Goal: Task Accomplishment & Management: Manage account settings

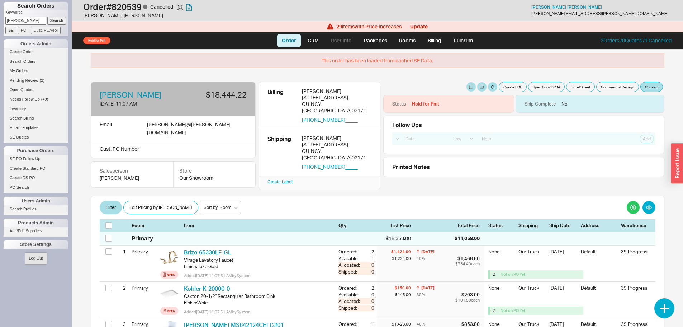
select select "LOW"
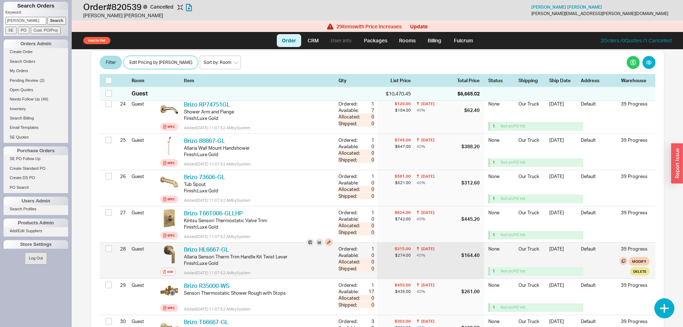
scroll to position [968, 0]
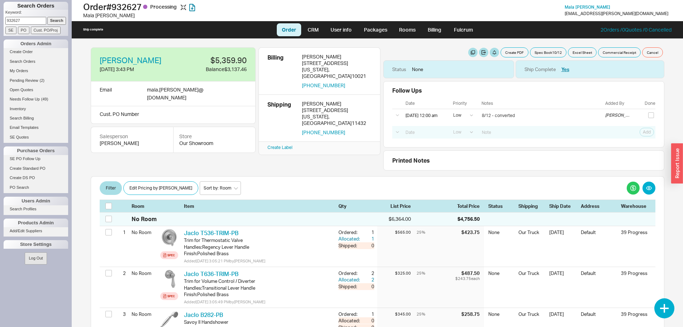
select select "LOW"
click at [30, 18] on input "932627" at bounding box center [25, 21] width 41 height 8
click at [29, 23] on input "932627" at bounding box center [25, 21] width 41 height 8
click at [28, 22] on input "932627" at bounding box center [25, 21] width 41 height 8
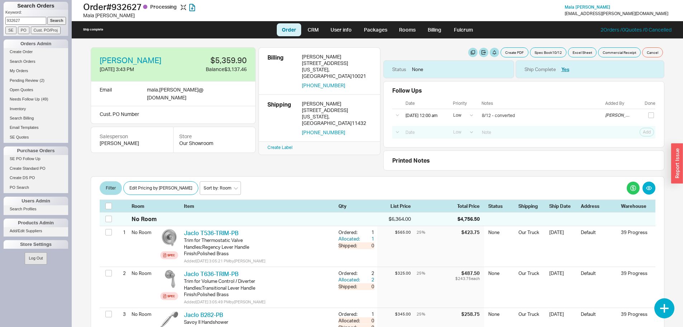
click at [28, 22] on input "932627" at bounding box center [25, 21] width 41 height 8
type input "levy"
click at [47, 17] on input "Search" at bounding box center [56, 21] width 19 height 8
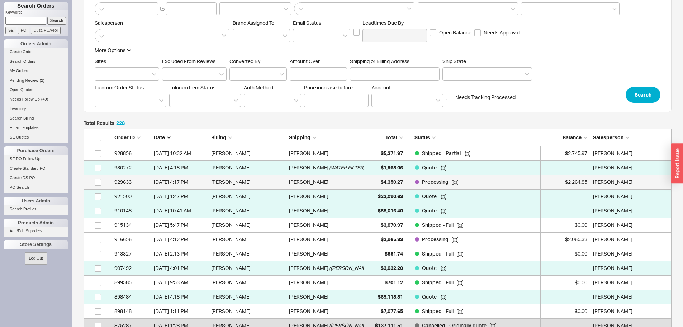
scroll to position [72, 0]
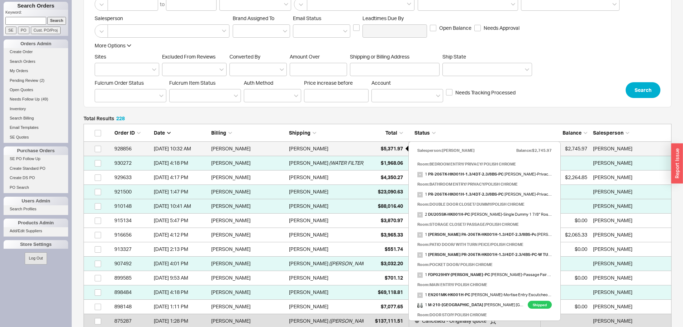
click at [386, 148] on span "$5,371.97" at bounding box center [392, 148] width 22 height 6
click at [390, 148] on span "$5,371.97" at bounding box center [392, 148] width 22 height 6
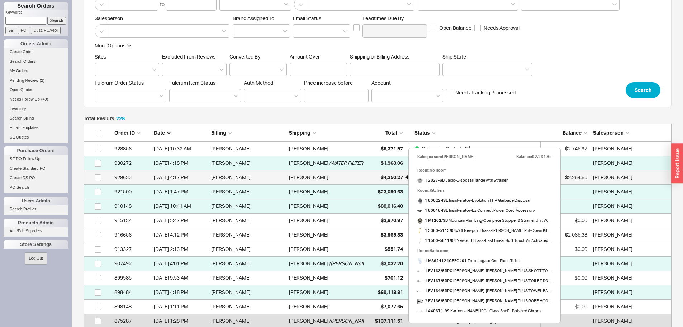
click at [393, 178] on span "$4,350.27" at bounding box center [392, 177] width 22 height 6
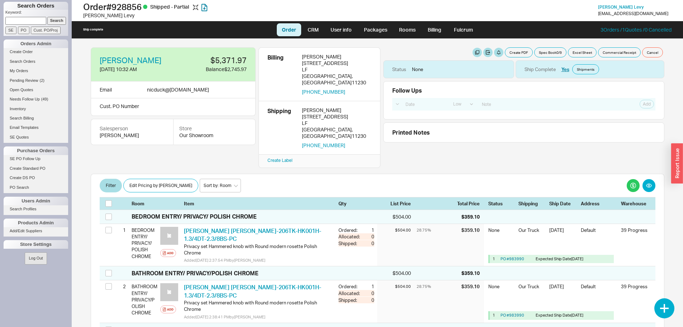
select select "LOW"
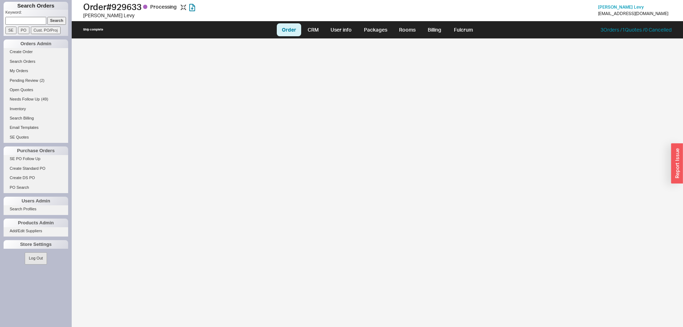
select select "LOW"
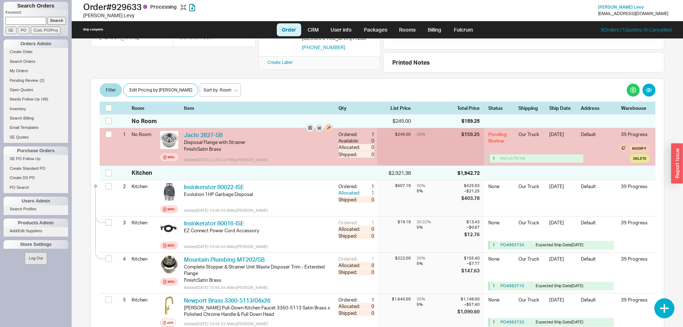
scroll to position [72, 0]
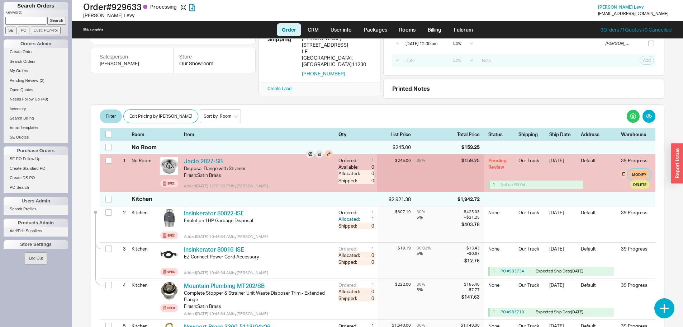
click at [633, 172] on button "Modify" at bounding box center [639, 174] width 21 height 9
select select "8"
select select "3"
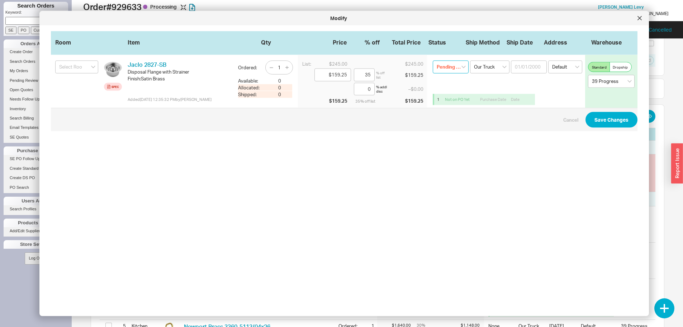
click at [447, 64] on select "Pending Review None On Hold Call Before Ship Hold for Balance Wait For Cust. Ca…" at bounding box center [451, 67] width 36 height 13
select select
click at [433, 61] on select "Pending Review None On Hold Call Before Ship Hold for Balance Wait For Cust. Ca…" at bounding box center [451, 67] width 36 height 13
click at [608, 118] on button "Save Changes" at bounding box center [611, 120] width 52 height 16
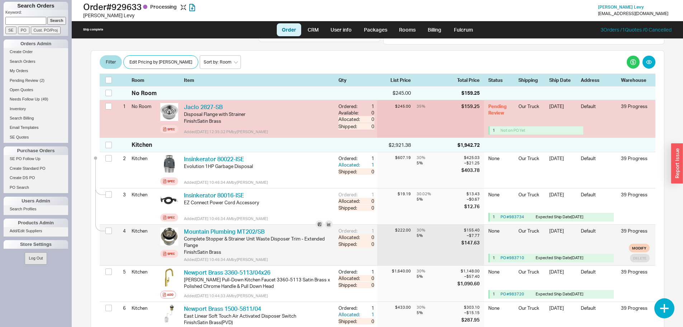
scroll to position [179, 0]
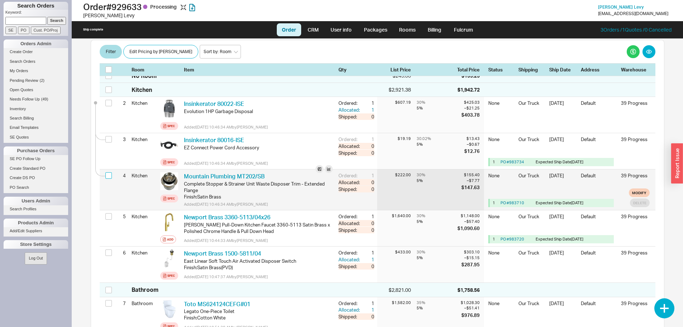
click at [111, 176] on input "checkbox" at bounding box center [108, 175] width 6 height 6
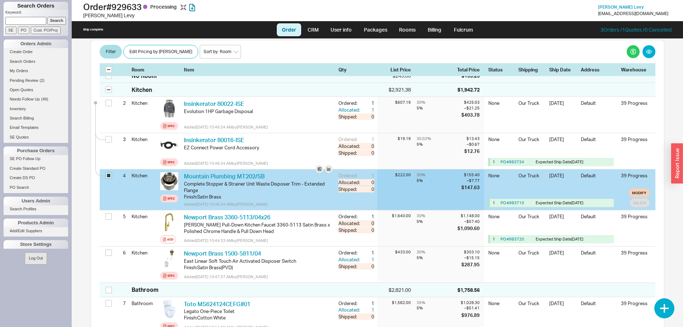
checkbox input "true"
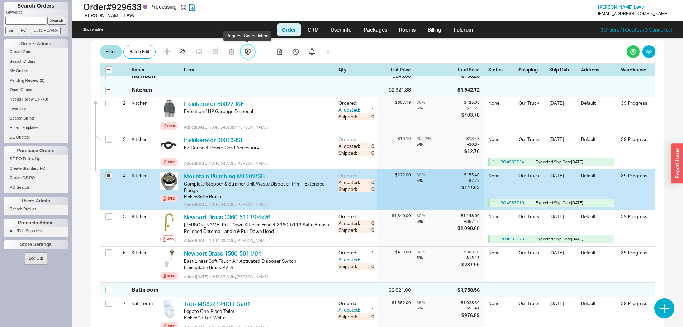
click at [246, 51] on icon "button" at bounding box center [248, 51] width 6 height 6
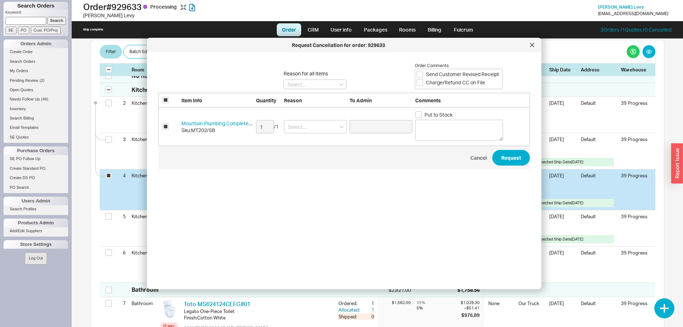
type input "Yitzi Dreyfuss"
click at [308, 127] on input at bounding box center [315, 126] width 63 height 13
click at [313, 143] on div "Lead Time" at bounding box center [315, 141] width 62 height 13
type input "Lead Time"
click at [454, 123] on textarea at bounding box center [459, 129] width 88 height 21
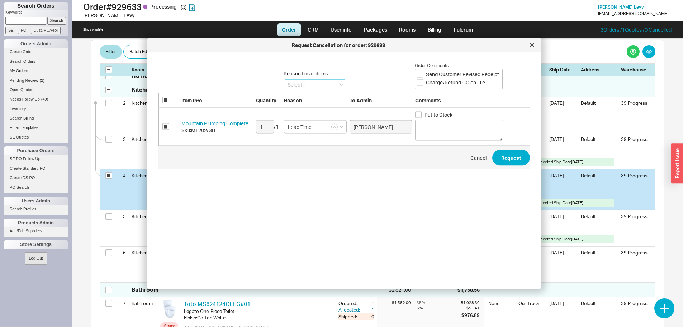
click at [320, 83] on input at bounding box center [315, 84] width 63 height 10
click at [348, 67] on div "Reason for all items Lead Time Ordered By Mistake Discontinued Wrong Item Order…" at bounding box center [343, 75] width 371 height 35
click at [451, 120] on textarea at bounding box center [459, 129] width 88 height 21
click at [498, 166] on span "Cancel Request" at bounding box center [343, 157] width 371 height 23
click at [509, 161] on button "Request" at bounding box center [511, 158] width 38 height 16
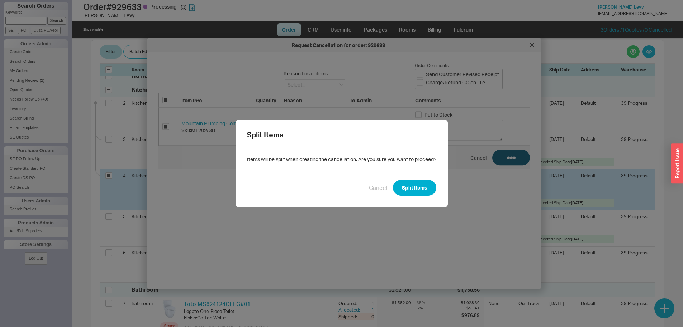
click at [412, 193] on button "Split Items" at bounding box center [414, 188] width 43 height 16
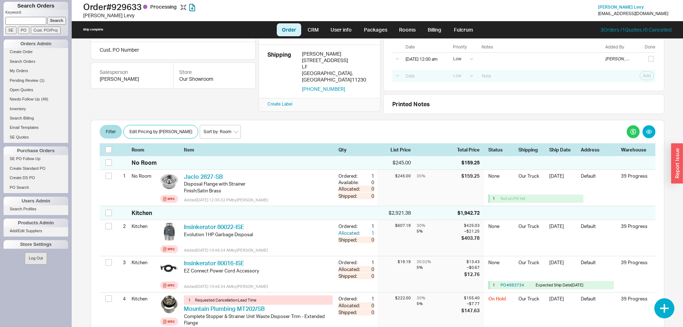
scroll to position [36, 0]
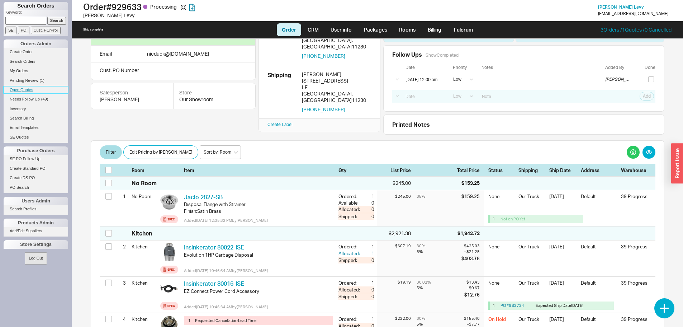
click at [21, 90] on link "Open Quotes" at bounding box center [36, 90] width 65 height 8
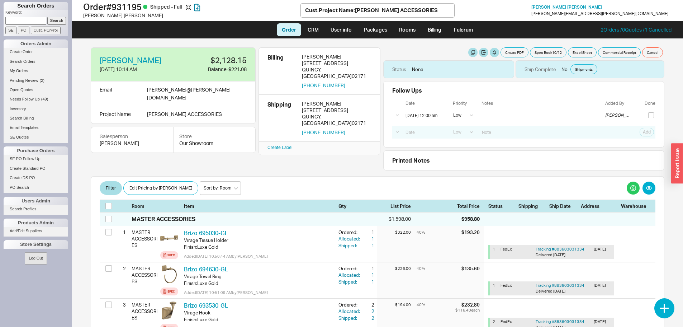
select select "LOW"
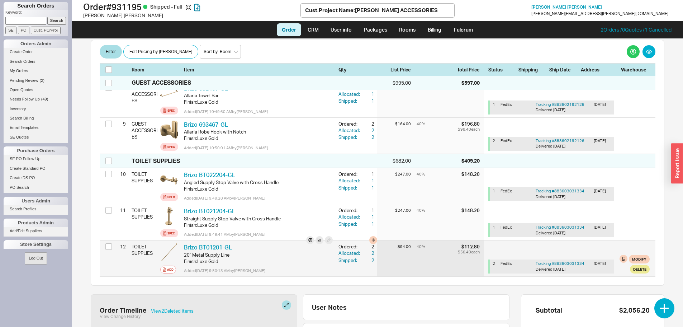
scroll to position [466, 0]
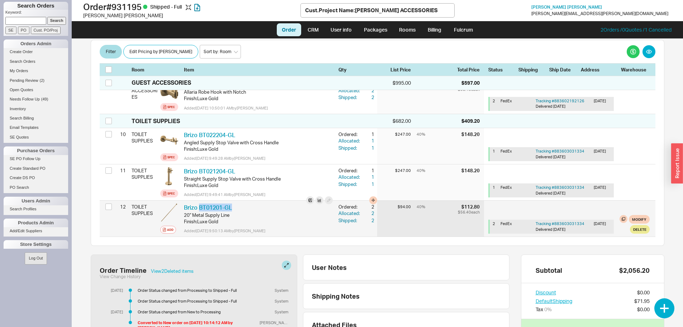
drag, startPoint x: 234, startPoint y: 205, endPoint x: 199, endPoint y: 201, distance: 35.3
click at [198, 201] on div "Brizo BT01201-GL BZO BT01201-GL 20" Metal Supply Line Finish : Luxe Gold Added …" at bounding box center [258, 218] width 154 height 36
copy link "BT01201-GL"
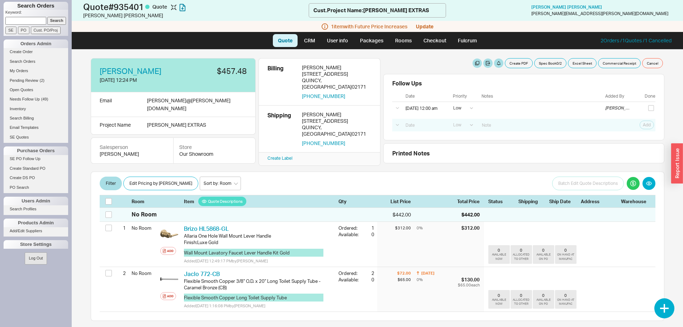
select select "LOW"
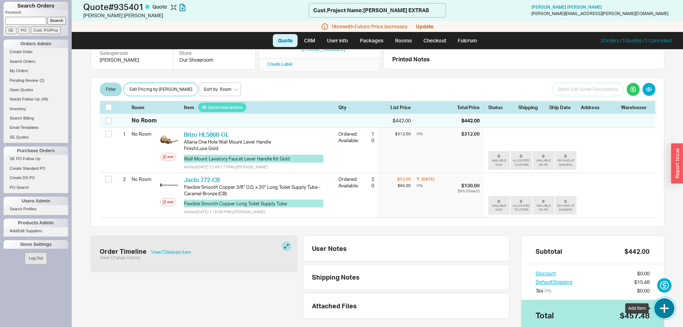
click at [663, 311] on button "button" at bounding box center [664, 308] width 20 height 20
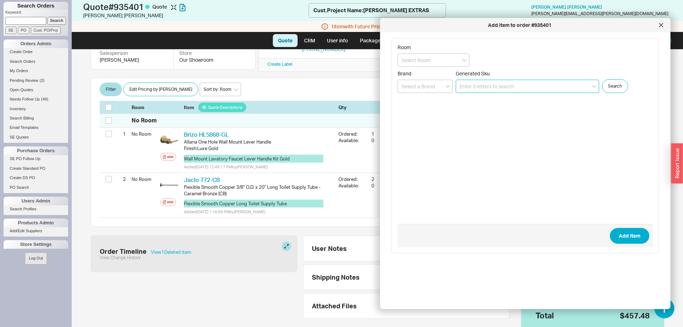
click at [478, 83] on input at bounding box center [527, 86] width 143 height 13
paste input "BT01201-GL"
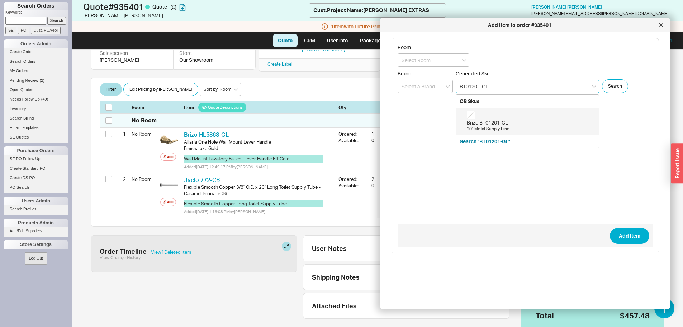
click at [495, 132] on div "Brizo BT01201-GL 20" Metal Supply Line" at bounding box center [527, 121] width 143 height 27
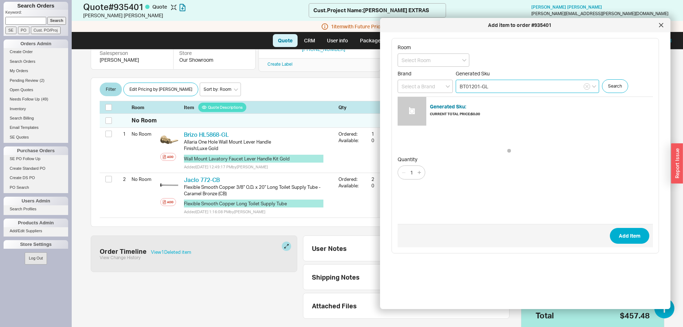
type input "BT01201-GL"
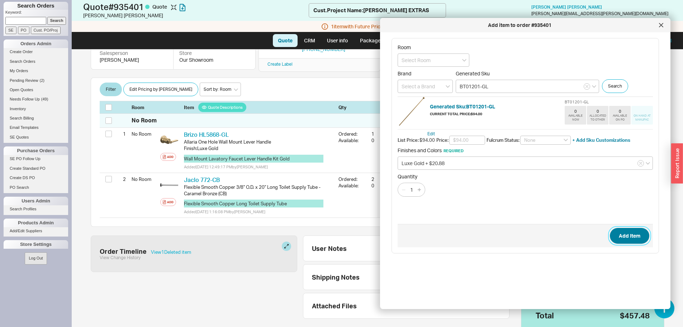
click at [615, 237] on button "Add Item" at bounding box center [629, 236] width 39 height 16
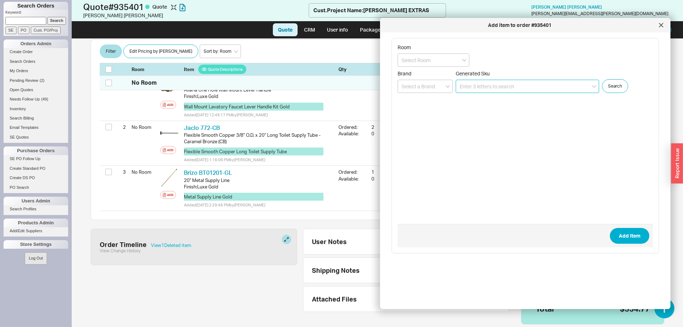
scroll to position [138, 0]
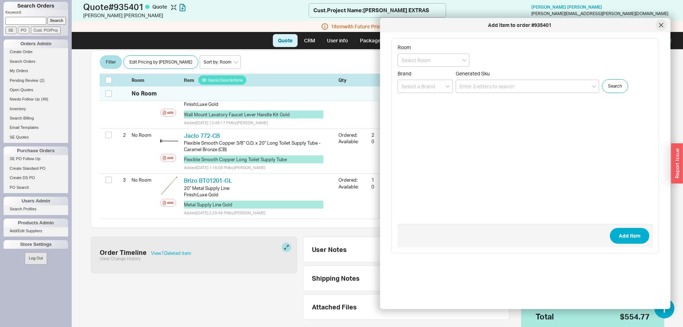
click at [659, 29] on div at bounding box center [660, 24] width 11 height 11
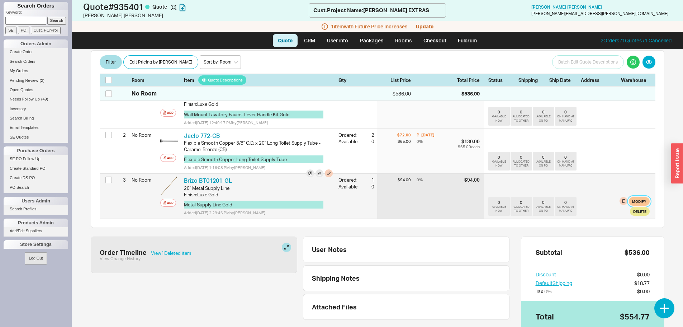
click at [642, 197] on button "Modify" at bounding box center [639, 201] width 21 height 9
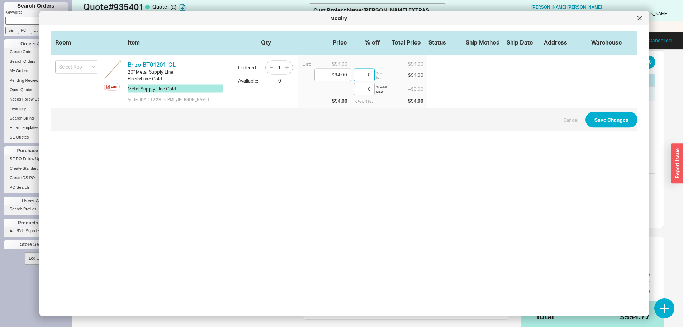
click at [363, 74] on input "0" at bounding box center [364, 74] width 21 height 13
type input "$56.40"
type input "40"
click at [283, 63] on button "button" at bounding box center [287, 67] width 8 height 8
type input "2"
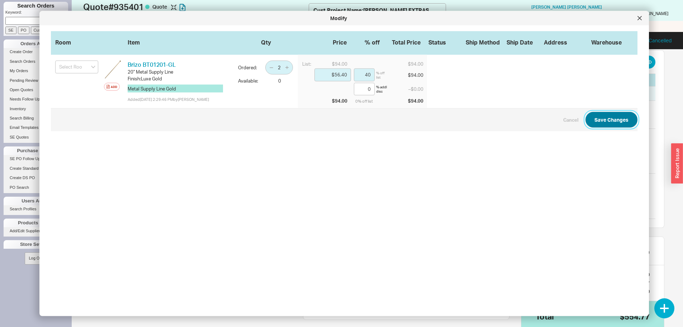
click at [596, 119] on button "Save Changes" at bounding box center [611, 120] width 52 height 16
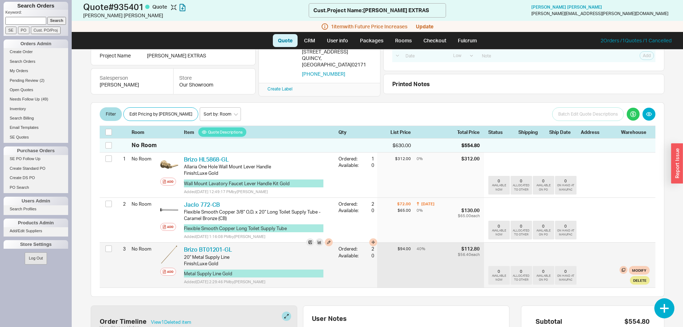
scroll to position [66, 0]
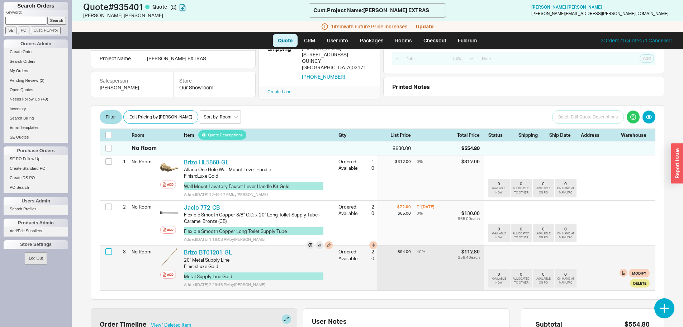
click at [105, 248] on input "checkbox" at bounding box center [108, 251] width 6 height 6
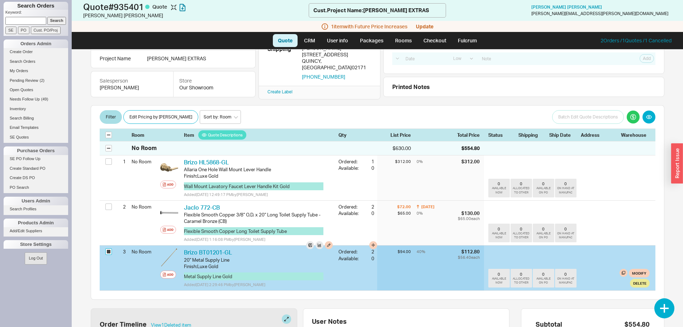
checkbox input "true"
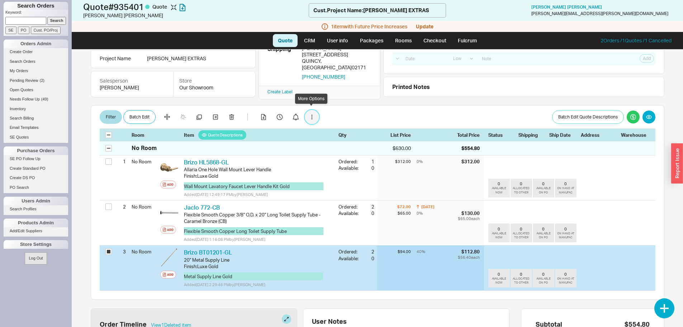
click at [309, 116] on button "button" at bounding box center [312, 117] width 14 height 14
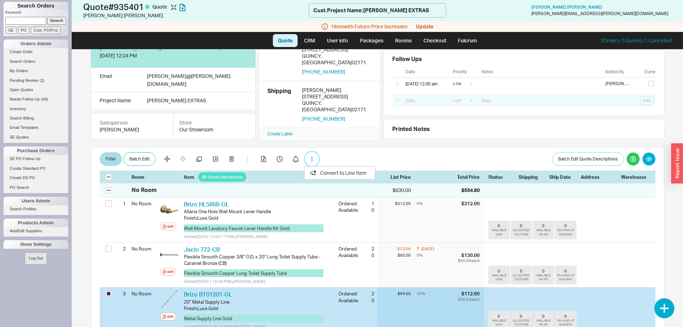
scroll to position [36, 0]
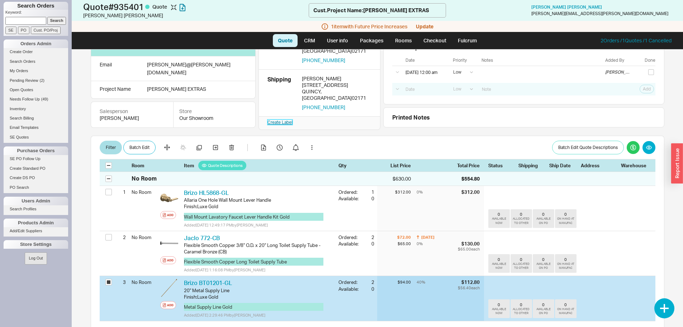
click at [284, 119] on link "Create Label" at bounding box center [279, 121] width 25 height 5
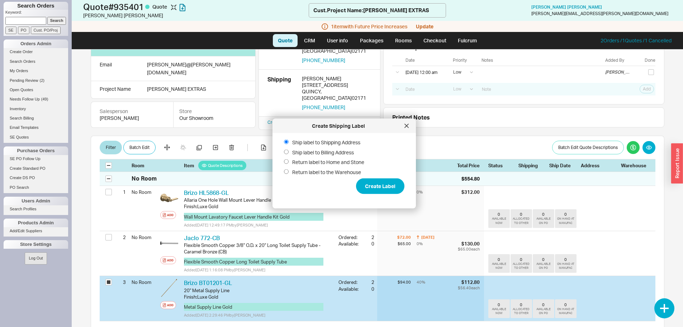
click at [351, 163] on span "Return label to Home and Stone" at bounding box center [328, 161] width 72 height 7
click at [289, 163] on input "Return label to Home and Stone" at bounding box center [286, 161] width 5 height 5
radio input "true"
click at [384, 189] on button "Create Label" at bounding box center [380, 186] width 48 height 16
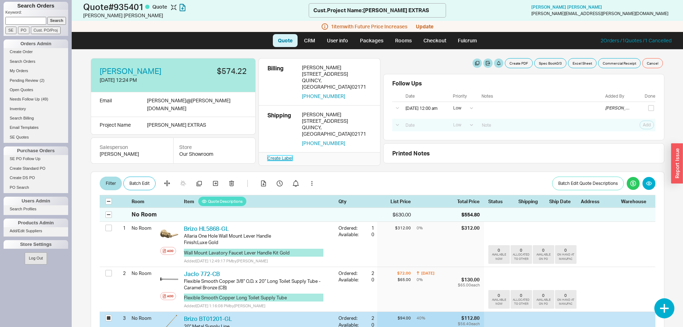
click at [287, 155] on link "Create Label" at bounding box center [279, 157] width 25 height 5
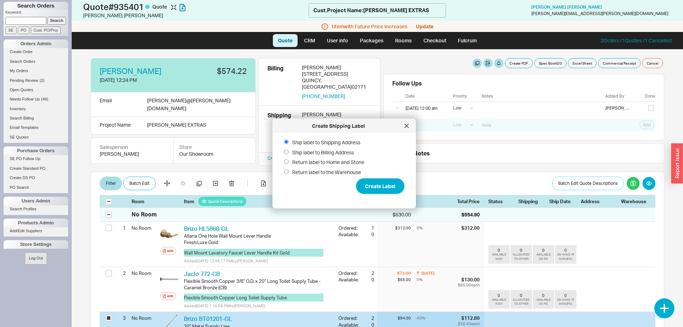
click at [348, 164] on span "Return label to Home and Stone" at bounding box center [328, 161] width 72 height 7
click at [289, 164] on input "Return label to Home and Stone" at bounding box center [286, 161] width 5 height 5
radio input "true"
click at [379, 189] on button "Create Label" at bounding box center [380, 186] width 48 height 16
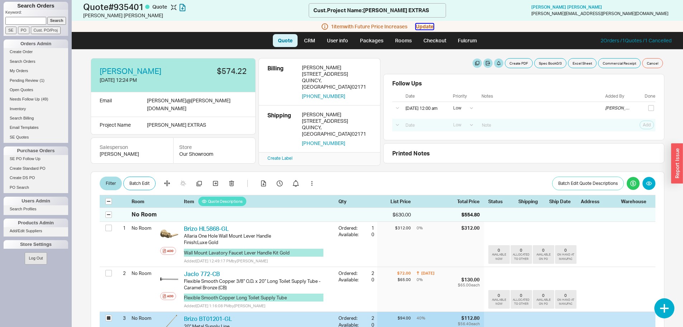
click at [433, 27] on button "Update" at bounding box center [425, 27] width 18 height 6
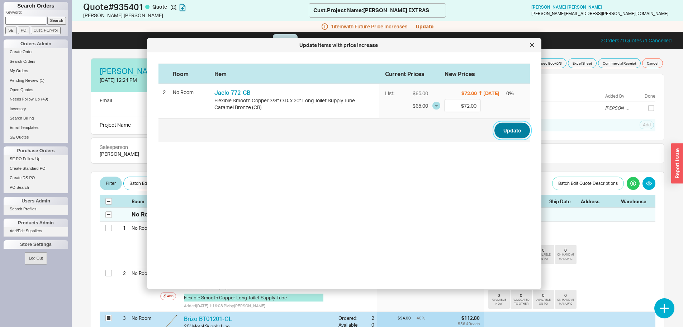
click at [504, 133] on button "Update" at bounding box center [511, 131] width 35 height 16
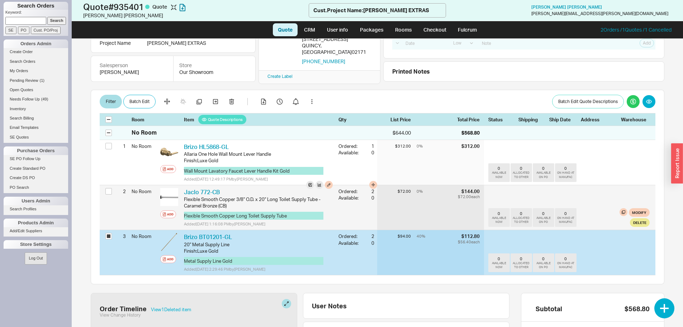
scroll to position [72, 0]
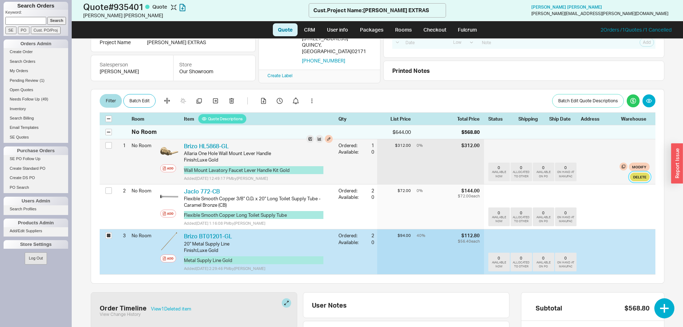
click at [631, 177] on button "Delete" at bounding box center [640, 176] width 20 height 9
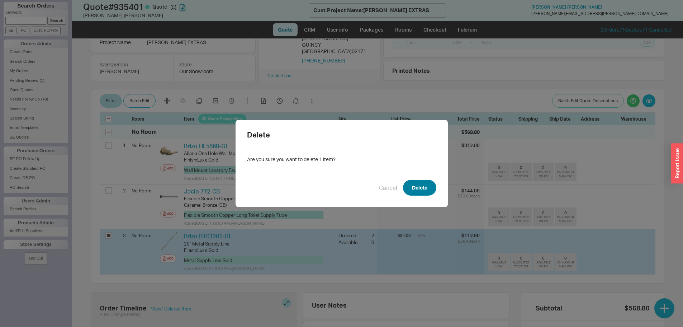
click at [423, 187] on button "Delete" at bounding box center [419, 188] width 33 height 16
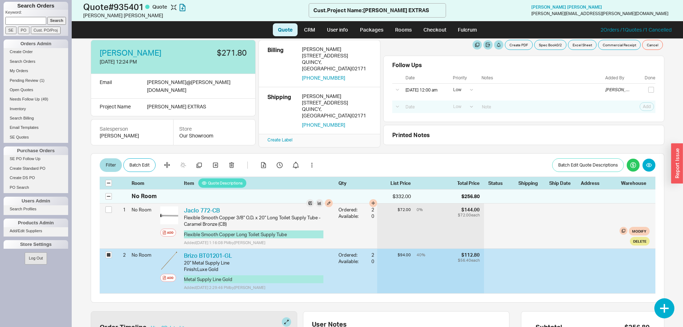
scroll to position [0, 0]
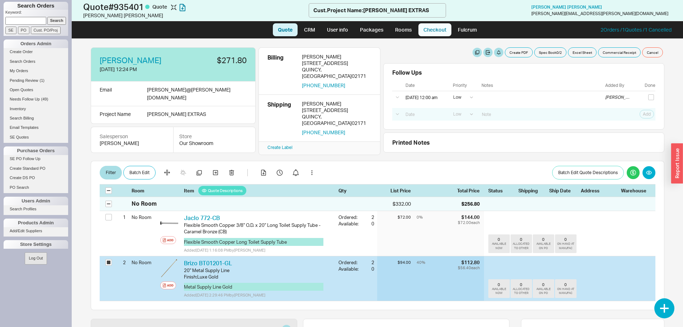
click at [441, 27] on link "Checkout" at bounding box center [434, 29] width 33 height 13
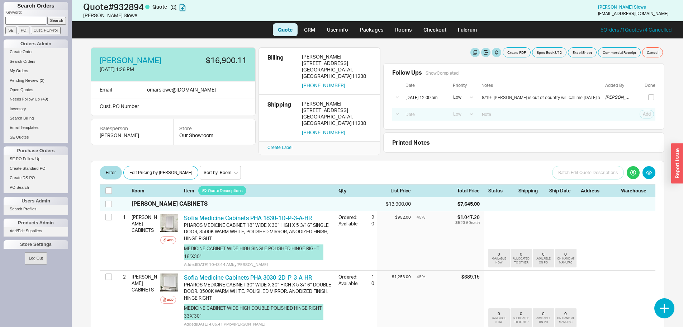
select select "LOW"
click at [286, 144] on link "Create Label" at bounding box center [279, 146] width 25 height 5
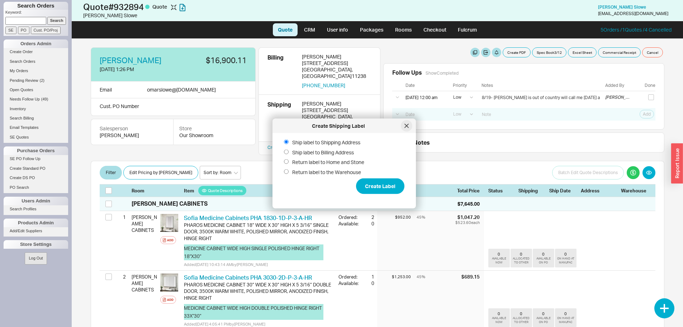
click at [405, 126] on icon at bounding box center [406, 126] width 4 height 4
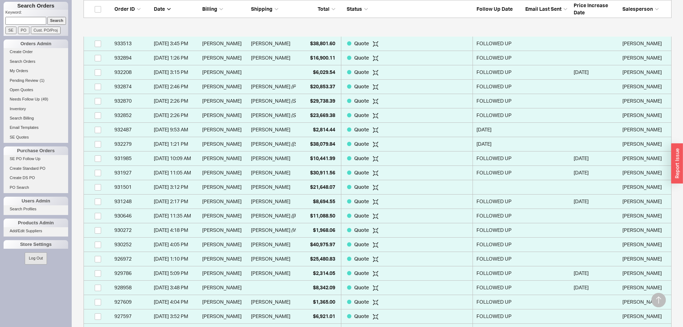
scroll to position [394, 0]
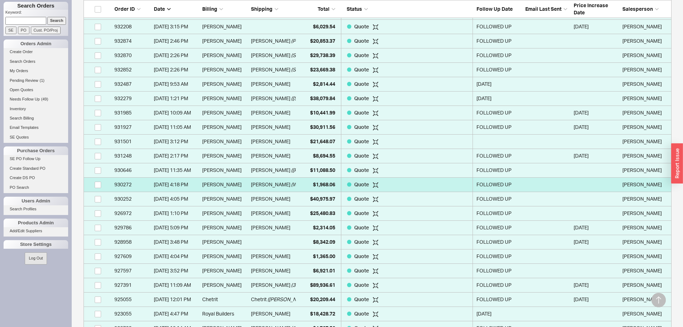
click at [291, 184] on span "( WATER FILTER )" at bounding box center [308, 184] width 35 height 14
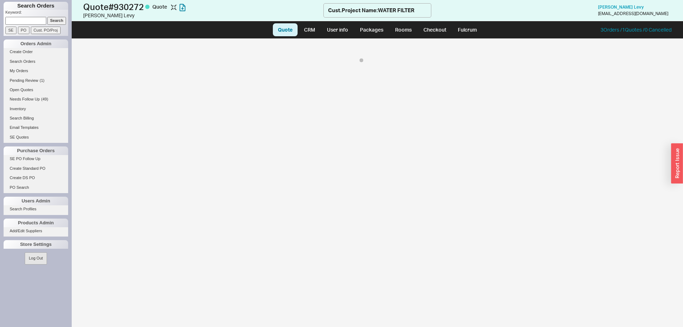
select select "LOW"
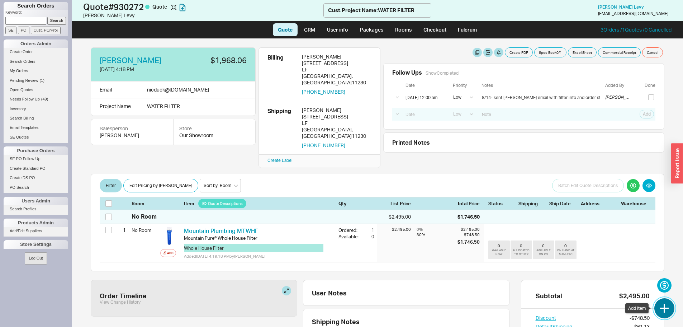
click at [669, 312] on button "button" at bounding box center [664, 308] width 20 height 20
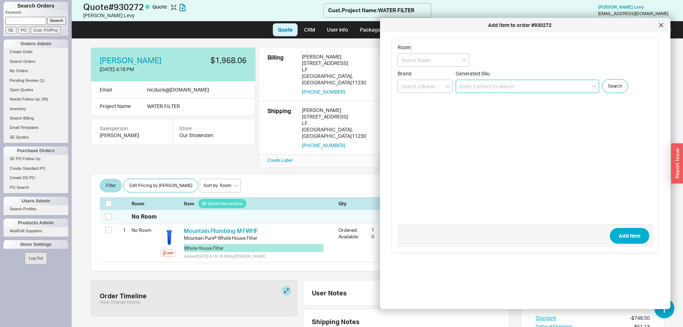
click at [474, 84] on input at bounding box center [527, 86] width 143 height 13
type input "h"
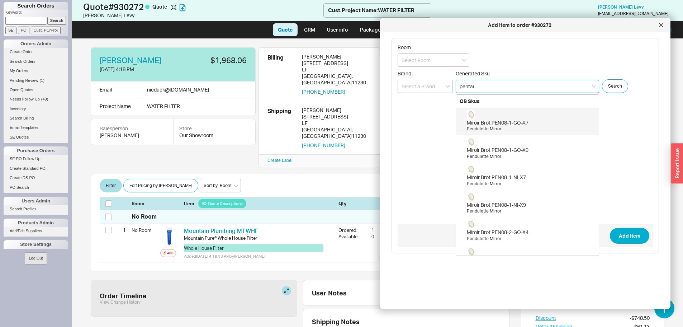
type input "pentair"
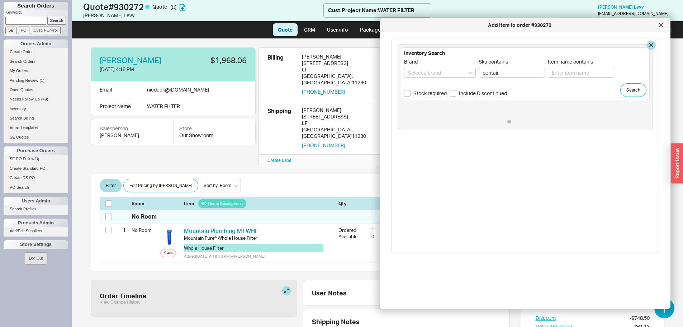
click at [422, 93] on span "Stock required" at bounding box center [429, 93] width 33 height 7
click at [410, 93] on input "Stock required" at bounding box center [407, 93] width 6 height 6
checkbox input "true"
click at [445, 72] on input at bounding box center [440, 73] width 72 height 10
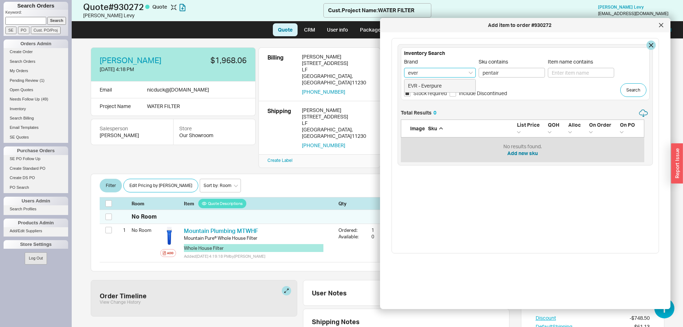
scroll to position [48, 238]
click at [446, 85] on div "EVR - Everpure" at bounding box center [439, 85] width 71 height 13
type input "EVR - Everpure"
click at [633, 85] on button "Search" at bounding box center [633, 90] width 26 height 14
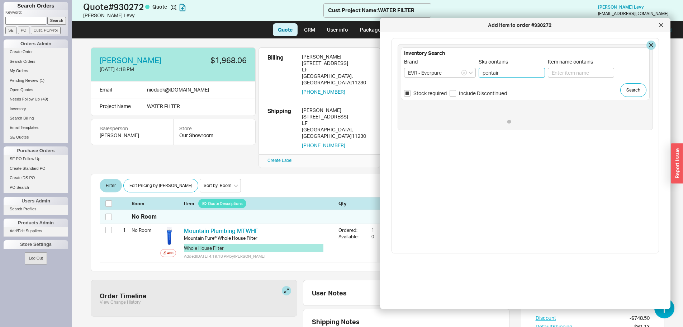
click at [508, 75] on input "pentair" at bounding box center [512, 73] width 66 height 10
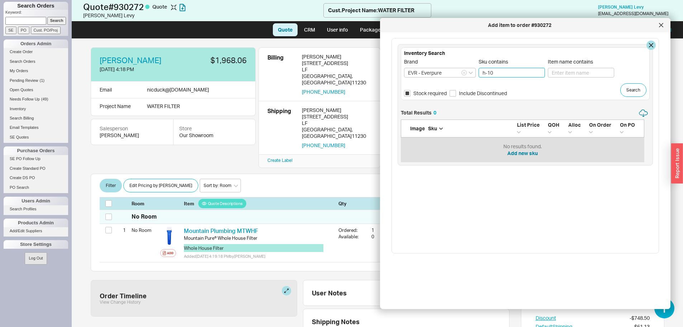
type input "h-104"
click button "Search" at bounding box center [633, 90] width 26 height 14
click at [512, 73] on input "h-104" at bounding box center [512, 73] width 66 height 10
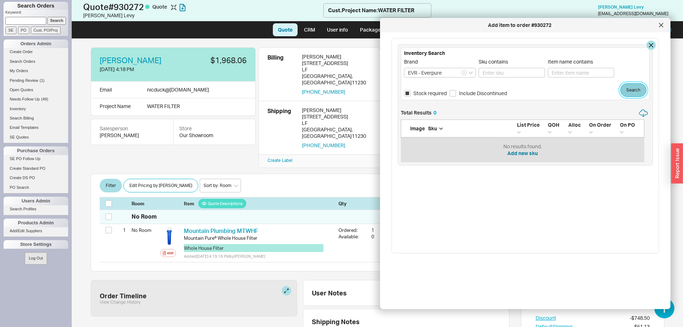
click at [634, 93] on button "Search" at bounding box center [633, 90] width 26 height 14
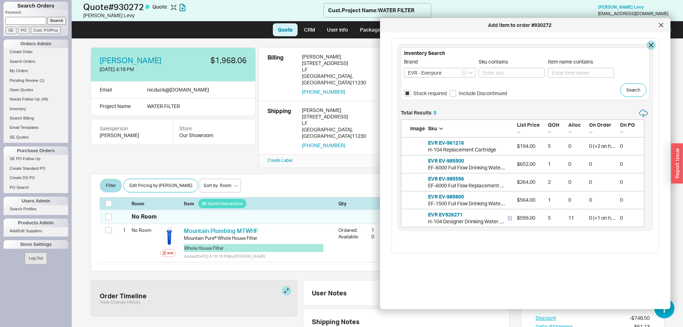
scroll to position [113, 238]
click at [488, 144] on div "EVR EV-961216 H-104 Replacement Cartridge" at bounding box center [462, 146] width 68 height 14
click at [442, 142] on button "EVR EV-961216" at bounding box center [446, 142] width 36 height 7
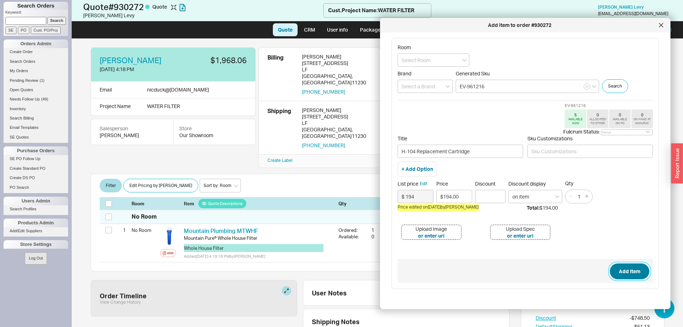
click at [623, 271] on button "Add Item" at bounding box center [629, 271] width 39 height 16
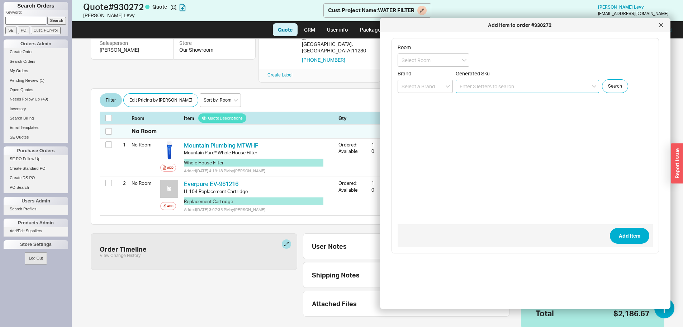
scroll to position [86, 0]
click at [663, 25] on div at bounding box center [660, 24] width 11 height 11
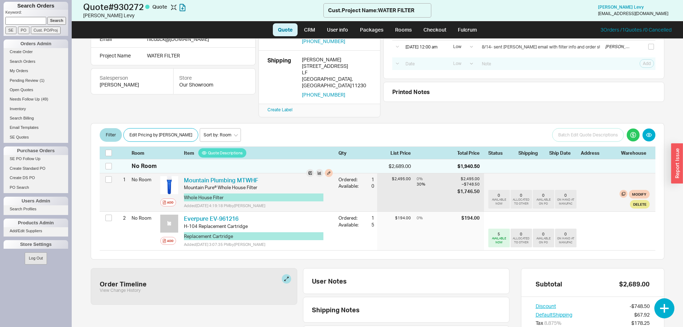
scroll to position [0, 0]
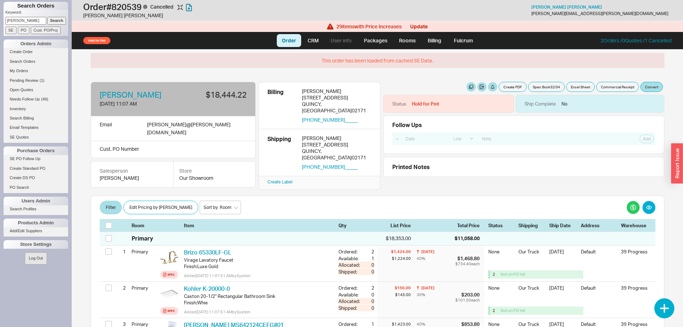
select select "LOW"
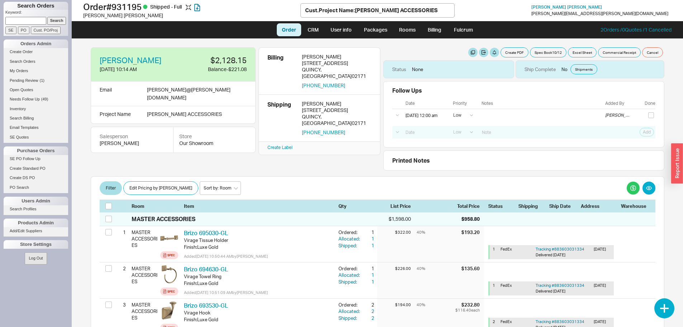
select select "LOW"
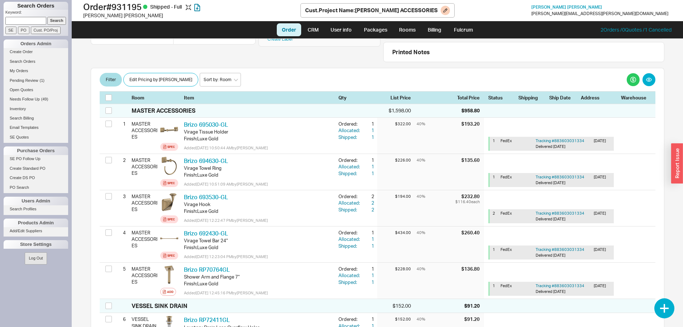
scroll to position [108, 0]
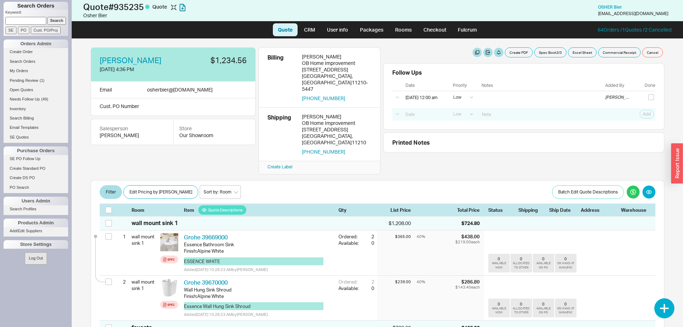
select select "LOW"
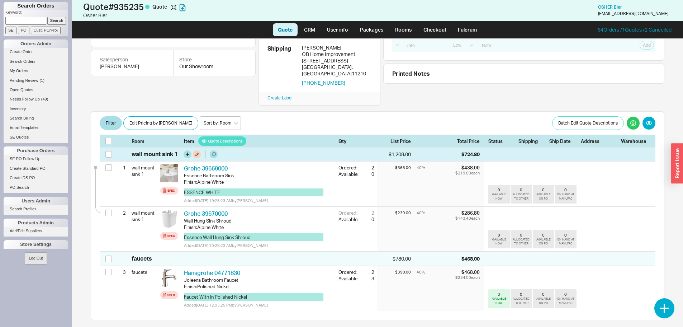
scroll to position [72, 0]
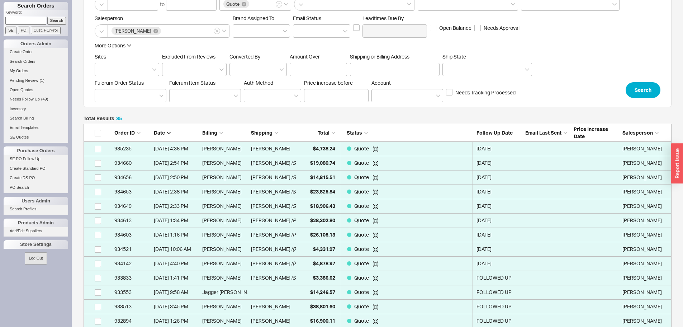
scroll to position [514, 582]
click at [27, 72] on link "My Orders" at bounding box center [36, 71] width 65 height 8
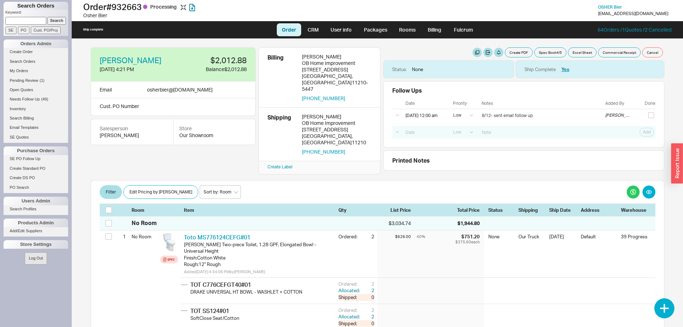
select select "LOW"
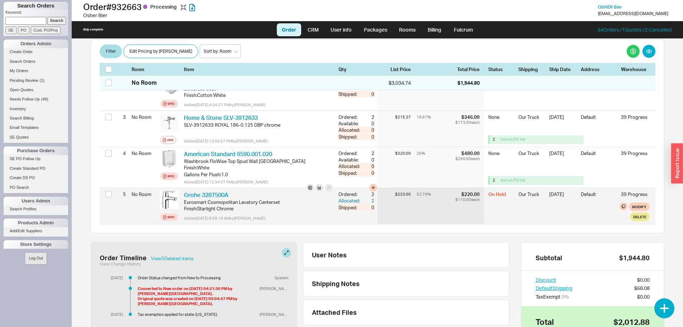
scroll to position [287, 0]
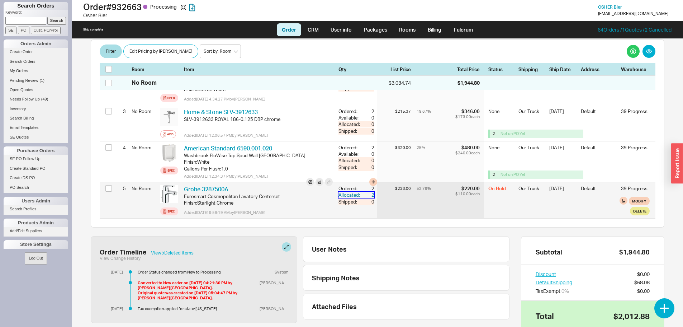
click at [361, 191] on div "2" at bounding box center [367, 194] width 13 height 6
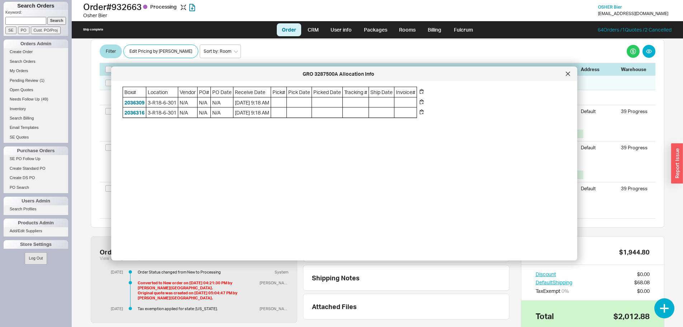
click at [569, 76] on div at bounding box center [567, 73] width 11 height 11
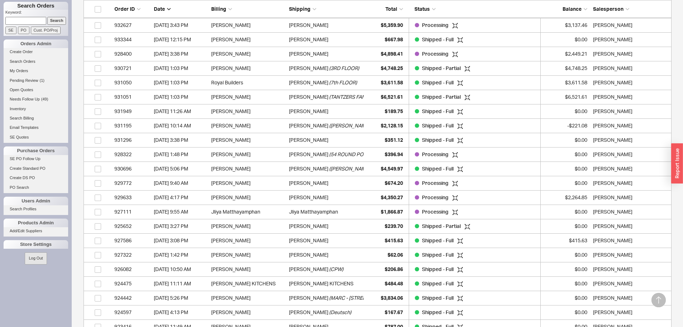
scroll to position [251, 0]
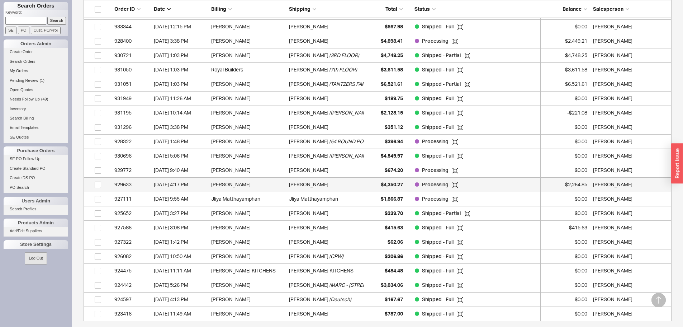
click at [318, 187] on div "Nicole Levy" at bounding box center [326, 184] width 75 height 14
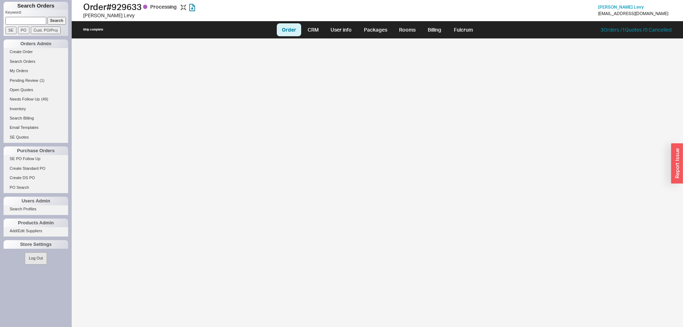
select select "LOW"
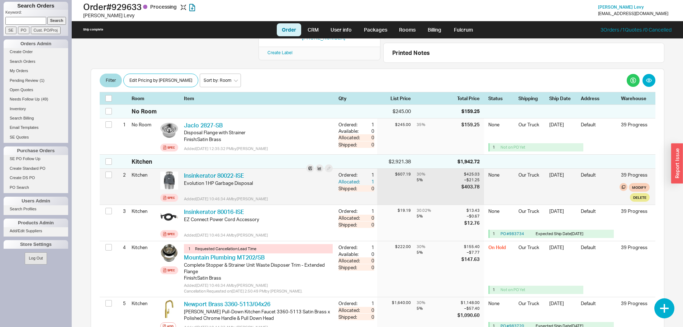
scroll to position [143, 0]
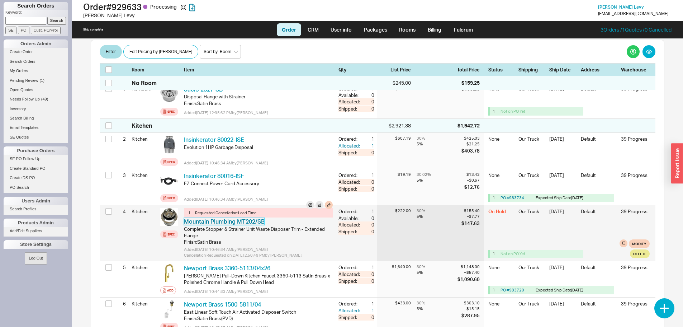
click at [232, 219] on link "Mountain Plumbing MT202/SB" at bounding box center [224, 221] width 81 height 7
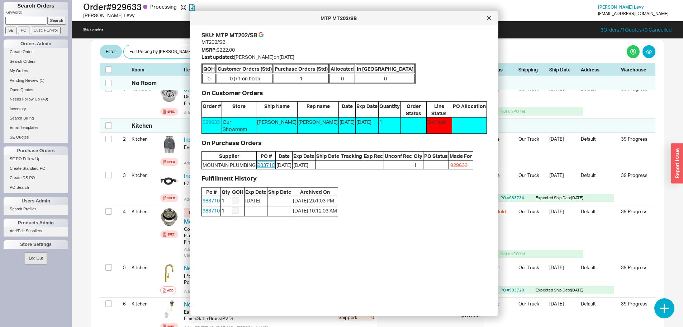
click at [271, 163] on link "983710" at bounding box center [265, 164] width 17 height 6
click at [490, 20] on icon at bounding box center [489, 18] width 4 height 4
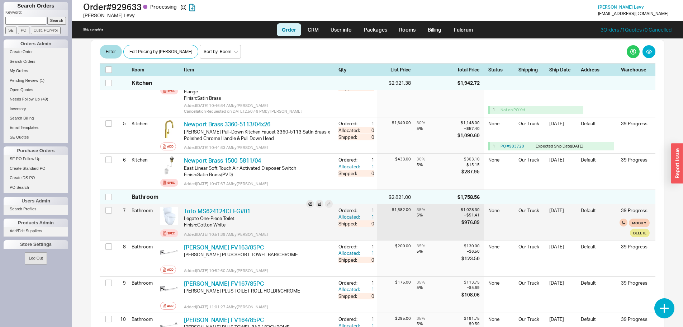
scroll to position [251, 0]
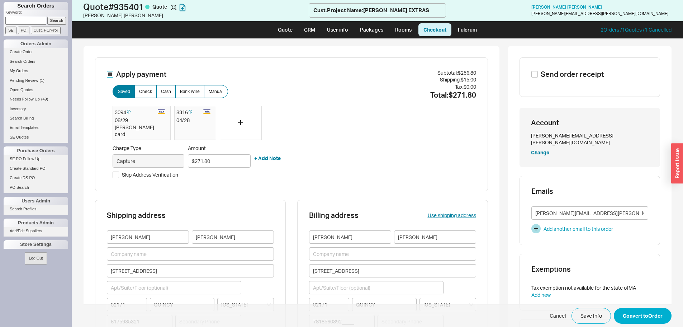
click at [108, 75] on input "Apply payment" at bounding box center [110, 74] width 6 height 6
checkbox input "false"
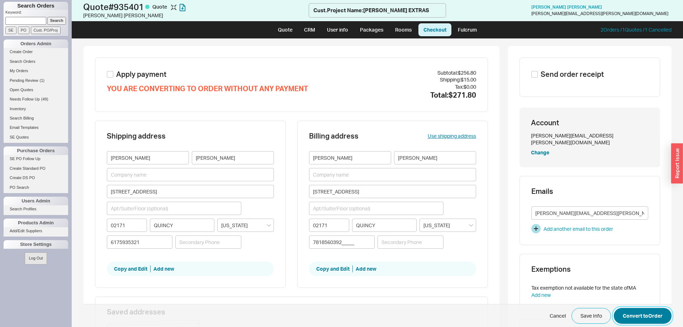
click at [644, 320] on button "Convert to Order" at bounding box center [643, 316] width 58 height 16
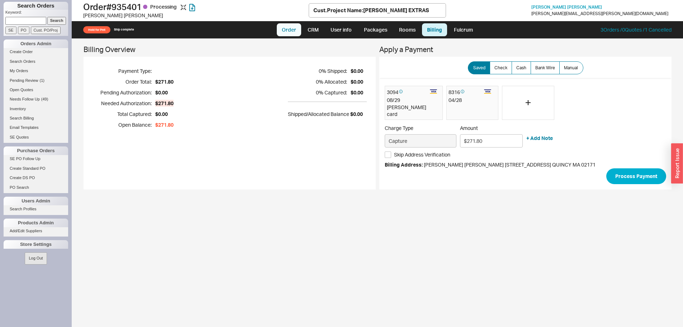
click at [293, 29] on link "Order" at bounding box center [289, 29] width 24 height 13
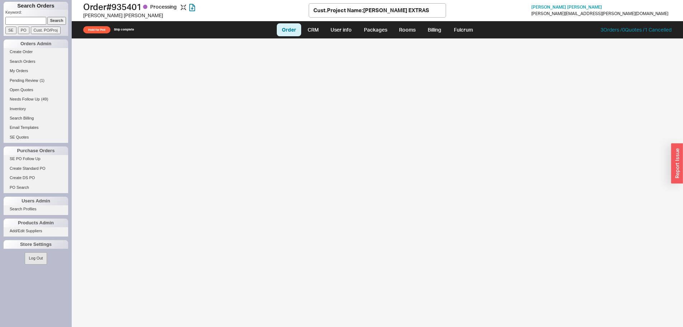
select select "LOW"
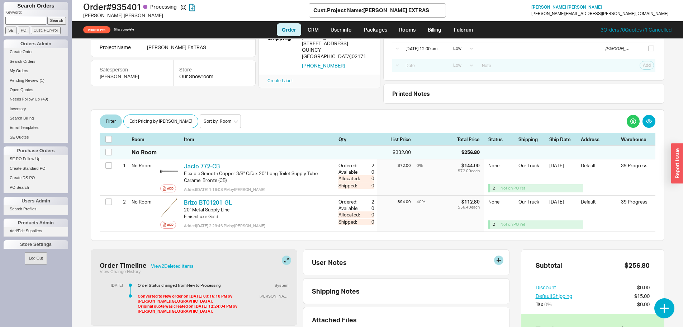
scroll to position [72, 0]
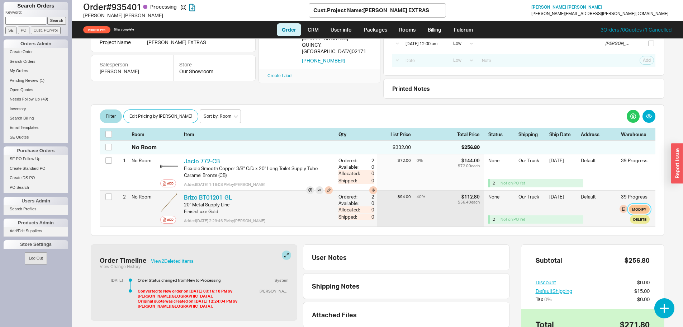
click at [629, 211] on button "Modify" at bounding box center [639, 209] width 21 height 9
select select "8"
select select "3"
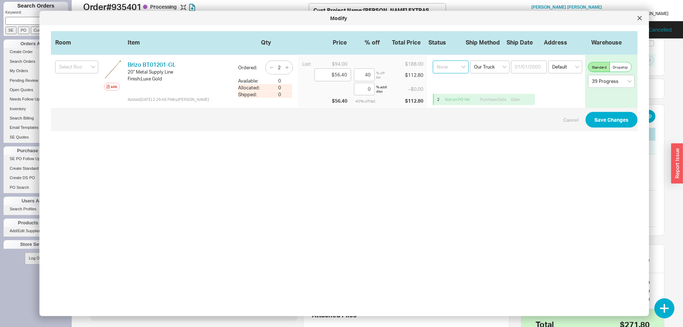
click at [442, 67] on select "None On Hold Call Before Ship Hold for Balance Wait For Cust. Call Waiting for …" at bounding box center [451, 67] width 36 height 13
select select "On Hold"
click at [433, 61] on select "None On Hold Call Before Ship Hold for Balance Wait For Cust. Call Waiting for …" at bounding box center [451, 67] width 36 height 13
click at [595, 126] on button "Save Changes" at bounding box center [611, 120] width 52 height 16
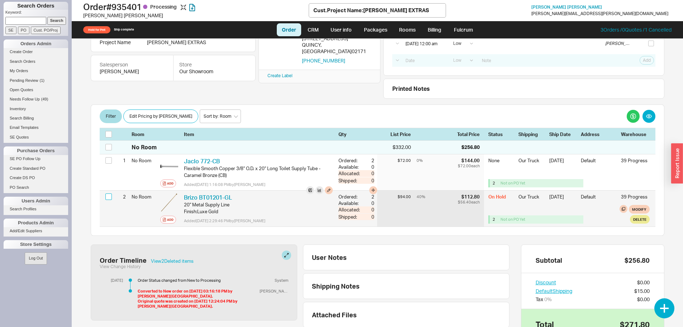
click at [109, 199] on input "checkbox" at bounding box center [108, 196] width 6 height 6
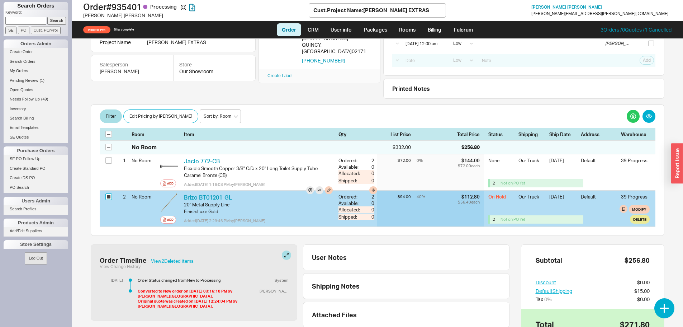
checkbox input "true"
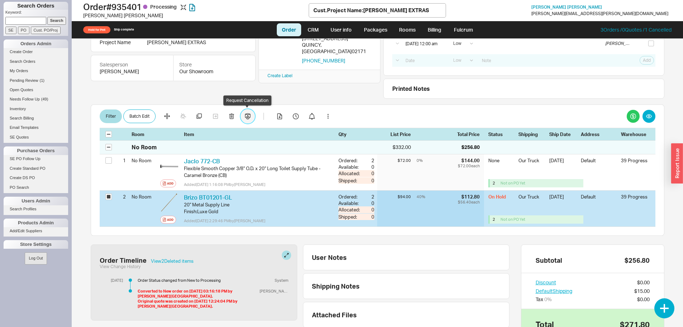
click at [250, 111] on button "button" at bounding box center [248, 116] width 14 height 14
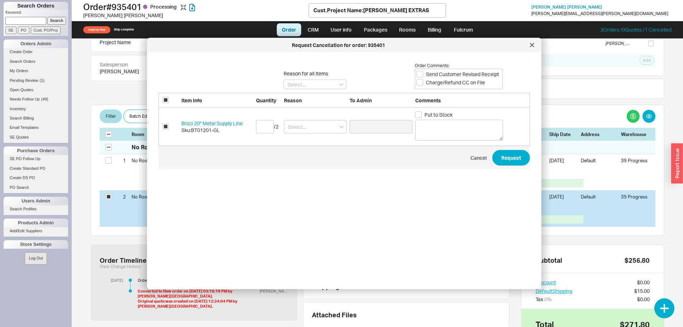
type input "Yitzi Dreyfuss"
click at [263, 126] on input "number" at bounding box center [265, 126] width 18 height 13
type input "2"
click at [303, 124] on input at bounding box center [315, 126] width 63 height 13
click at [320, 176] on div "Wrong Item" at bounding box center [315, 179] width 62 height 13
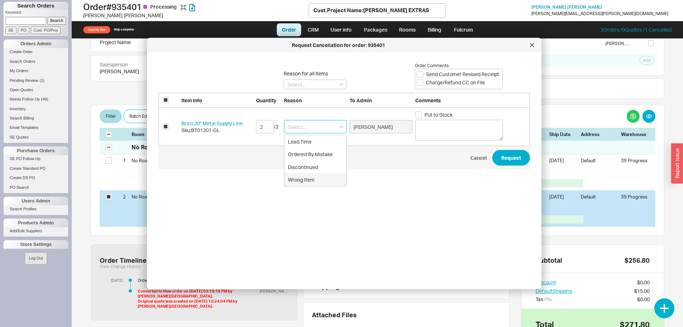
type input "Wrong Item"
click at [441, 128] on textarea at bounding box center [459, 129] width 88 height 21
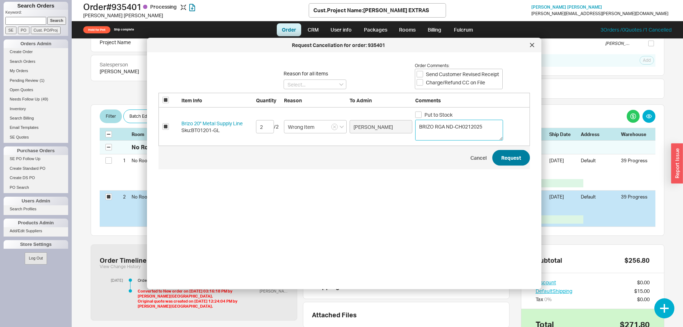
type textarea "BRIZO RGA ND-CH0212025"
click at [503, 153] on button "Request" at bounding box center [511, 158] width 38 height 16
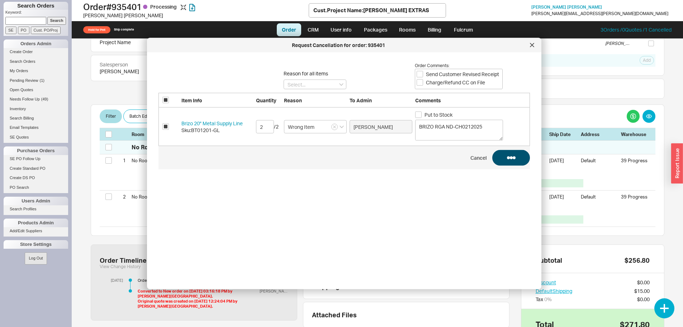
checkbox input "false"
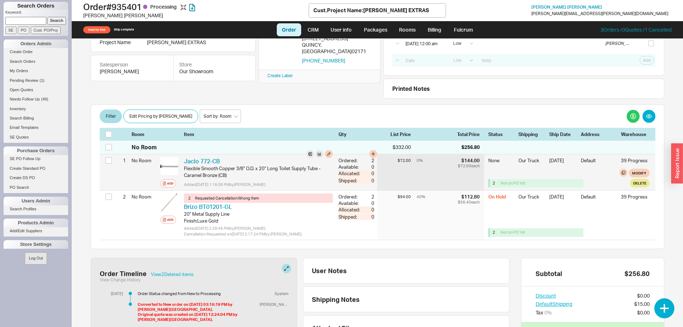
scroll to position [108, 0]
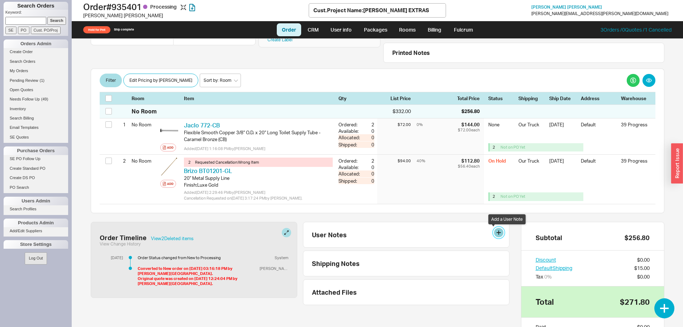
click at [496, 233] on button at bounding box center [498, 232] width 9 height 9
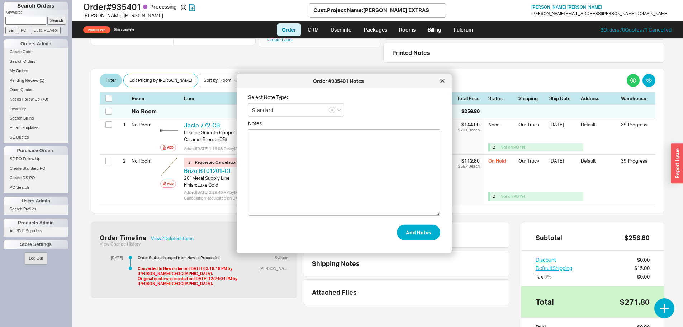
click at [299, 155] on textarea "Notes" at bounding box center [344, 172] width 192 height 86
type textarea "BRIZO RETURN = ND-CH08212025 SWAPPING FOR JACLO TUBES"
click at [422, 227] on button "Add Notes" at bounding box center [418, 232] width 43 height 16
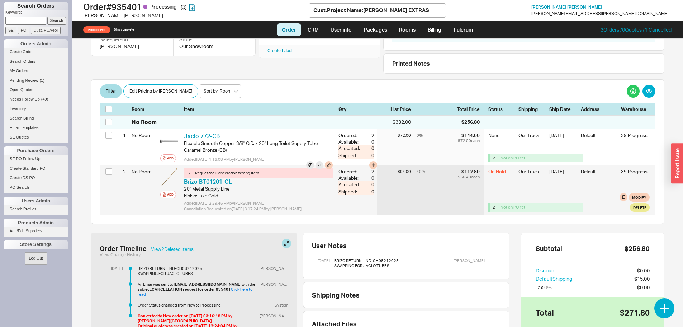
scroll to position [0, 0]
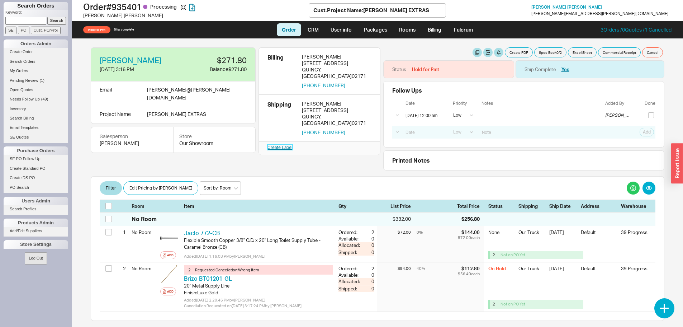
click at [275, 144] on link "Create Label" at bounding box center [279, 146] width 25 height 5
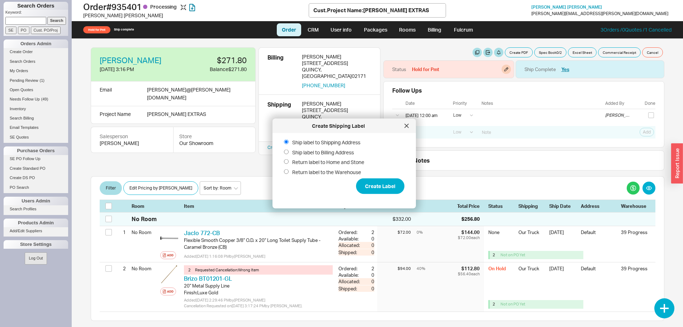
drag, startPoint x: 432, startPoint y: 59, endPoint x: 450, endPoint y: 66, distance: 19.0
click at [432, 60] on div "Create PDF Spec Book 0 / 2 Excel Sheet Commercial Receipt Cancel Status Hold fo…" at bounding box center [523, 108] width 281 height 123
drag, startPoint x: 450, startPoint y: 66, endPoint x: 486, endPoint y: 63, distance: 36.3
click at [453, 65] on div "Status Hold for Pmt" at bounding box center [448, 69] width 131 height 18
click at [501, 70] on button "button" at bounding box center [505, 69] width 9 height 9
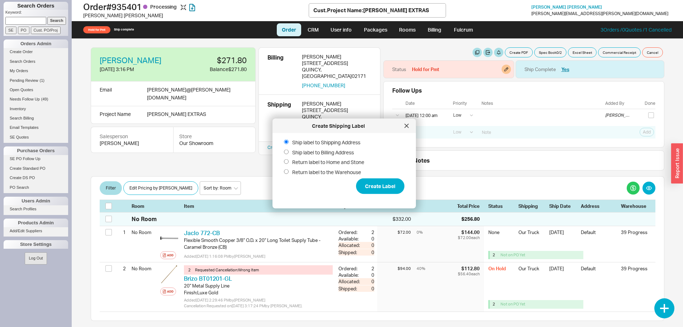
select select "Hold for Pmt"
drag, startPoint x: 485, startPoint y: 95, endPoint x: 482, endPoint y: 99, distance: 5.7
click at [485, 94] on select "None On Hold Call Before Ship Hold for Balance Hold For Payment Wait For Cust. …" at bounding box center [476, 96] width 68 height 13
select select
click at [442, 90] on select "None On Hold Call Before Ship Hold for Balance Hold For Payment Wait For Cust. …" at bounding box center [476, 96] width 68 height 13
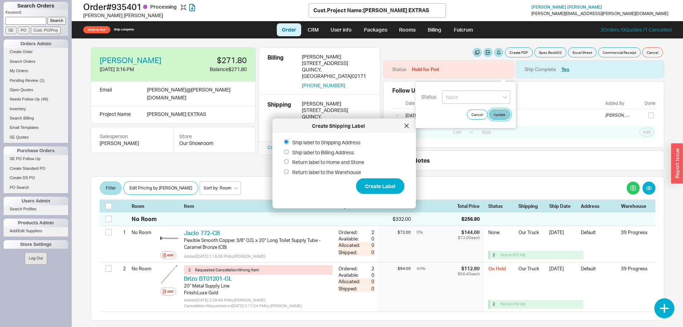
click at [499, 115] on button "Update" at bounding box center [499, 114] width 21 height 10
click at [309, 161] on span "Return label to Home and Stone" at bounding box center [328, 161] width 72 height 7
click at [289, 161] on input "Return label to Home and Stone" at bounding box center [286, 161] width 5 height 5
radio input "true"
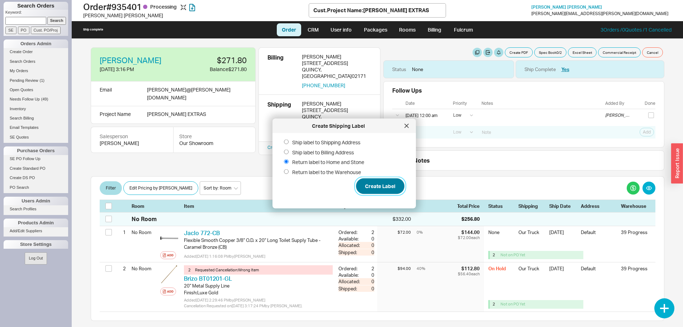
click at [374, 187] on button "Create Label" at bounding box center [380, 186] width 48 height 16
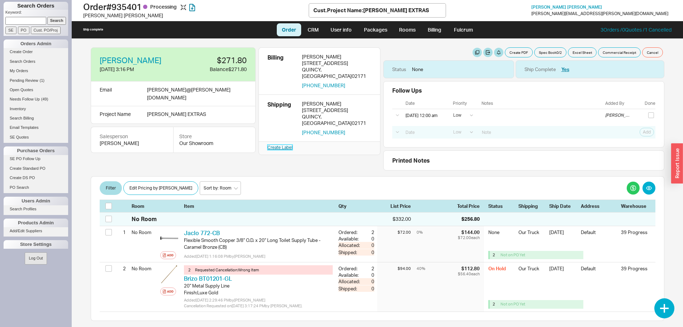
click at [279, 144] on link "Create Label" at bounding box center [279, 146] width 25 height 5
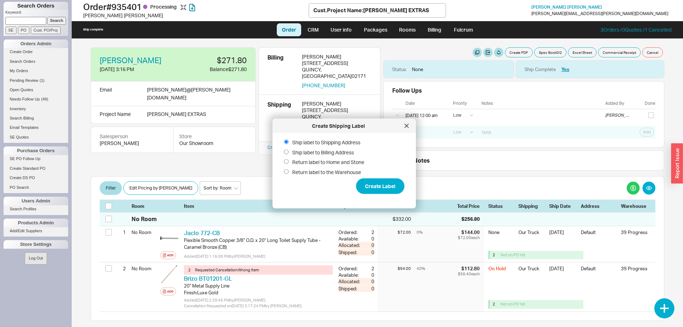
click at [320, 163] on span "Return label to Home and Stone" at bounding box center [328, 161] width 72 height 7
click at [289, 163] on input "Return label to Home and Stone" at bounding box center [286, 161] width 5 height 5
radio input "true"
click at [374, 187] on button "Create Label" at bounding box center [380, 186] width 48 height 16
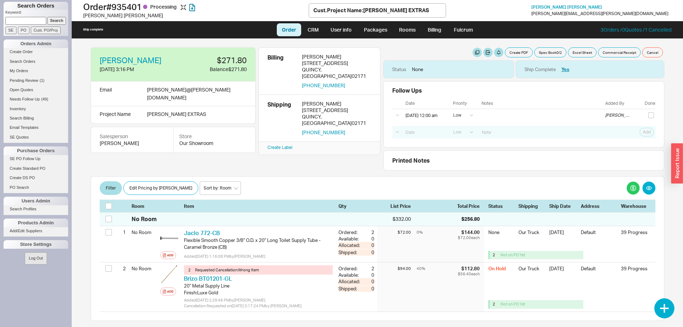
scroll to position [36, 0]
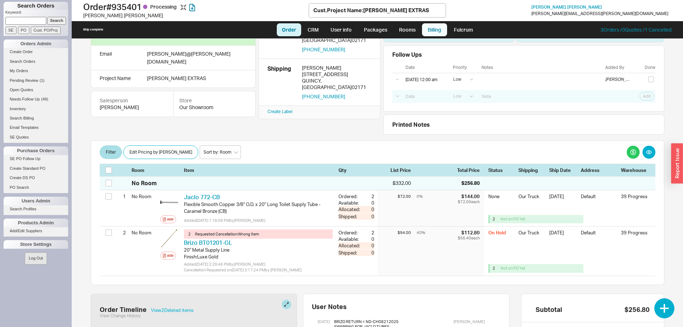
click at [427, 33] on link "Billing" at bounding box center [434, 29] width 25 height 13
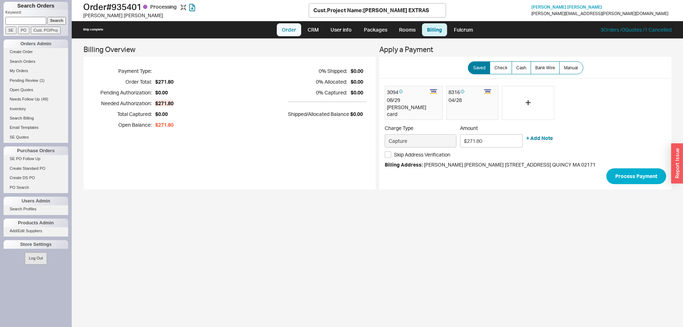
click at [293, 30] on link "Order" at bounding box center [289, 29] width 24 height 13
select select "LOW"
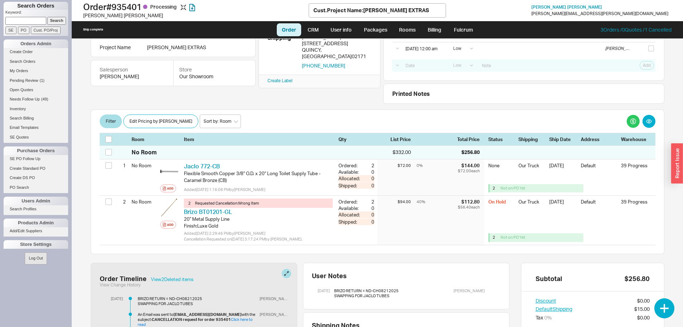
scroll to position [72, 0]
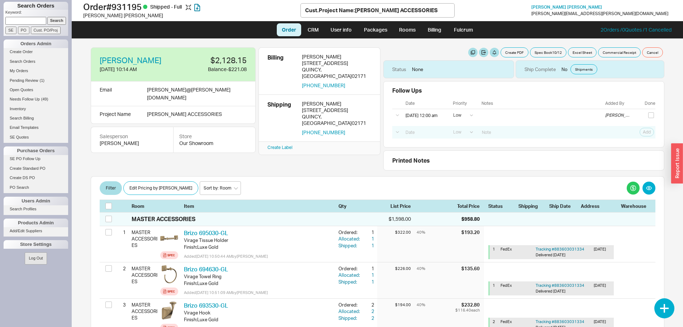
select select "LOW"
